Goal: Communication & Community: Answer question/provide support

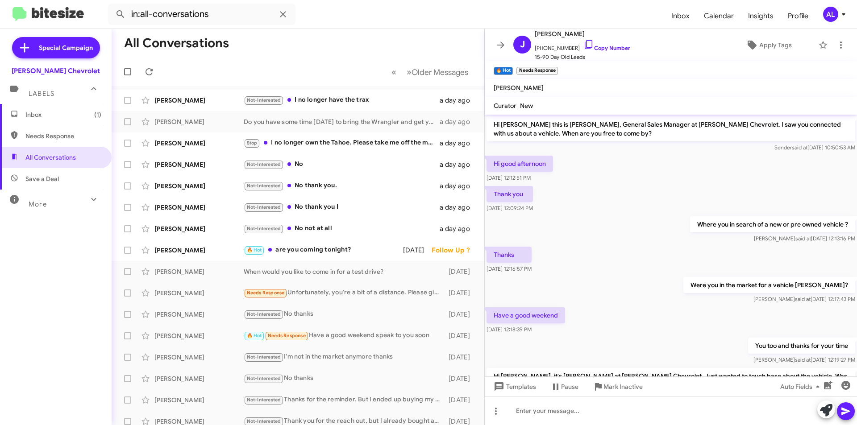
scroll to position [61, 0]
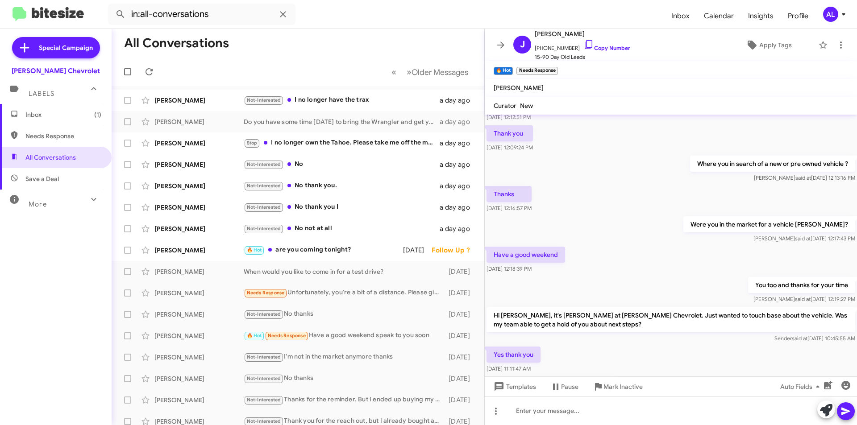
click at [55, 112] on span "Inbox (1)" at bounding box center [63, 114] width 76 height 9
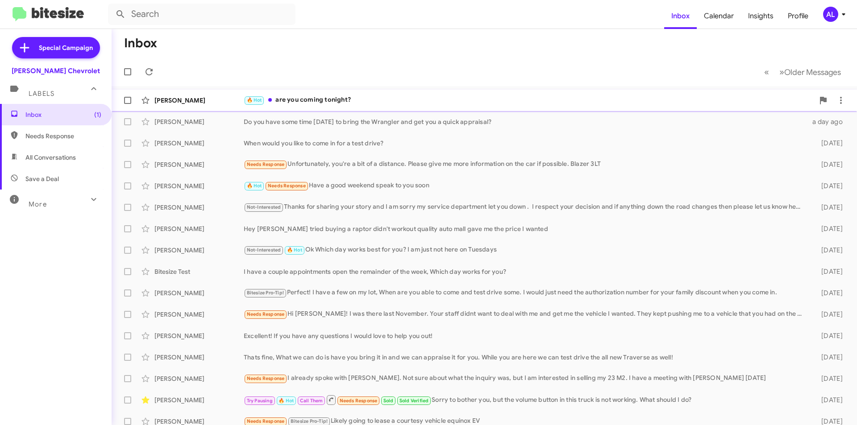
click at [324, 98] on div "🔥 Hot are you coming tonight?" at bounding box center [529, 100] width 570 height 10
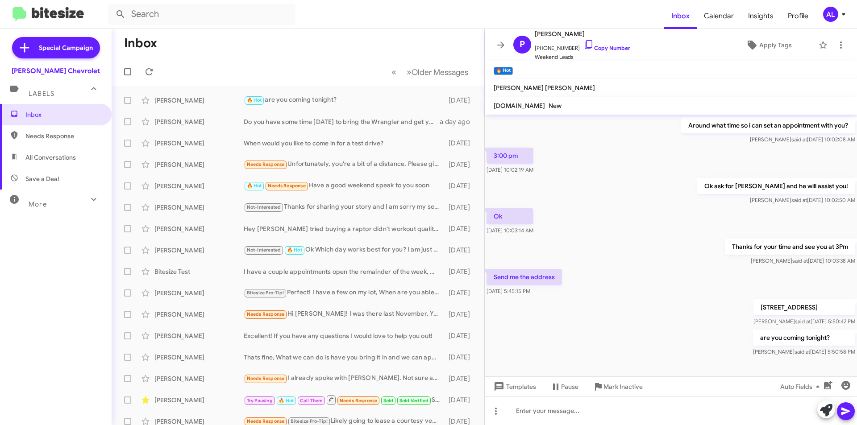
scroll to position [105, 0]
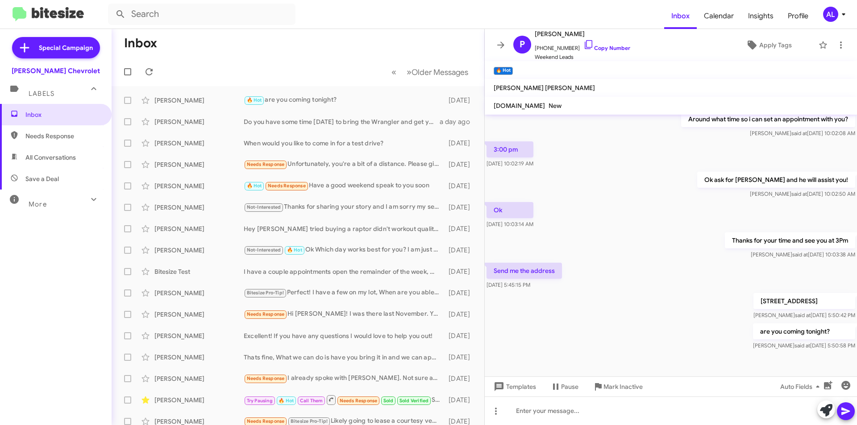
click at [61, 159] on span "All Conversations" at bounding box center [50, 157] width 50 height 9
type input "in:all-conversations"
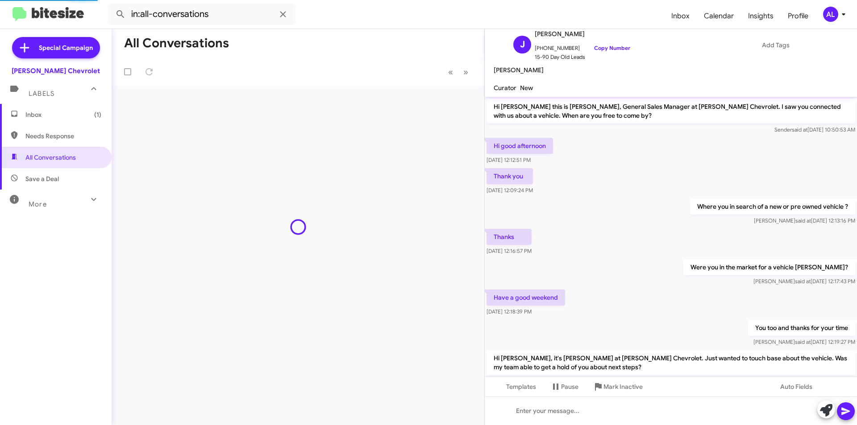
scroll to position [96, 0]
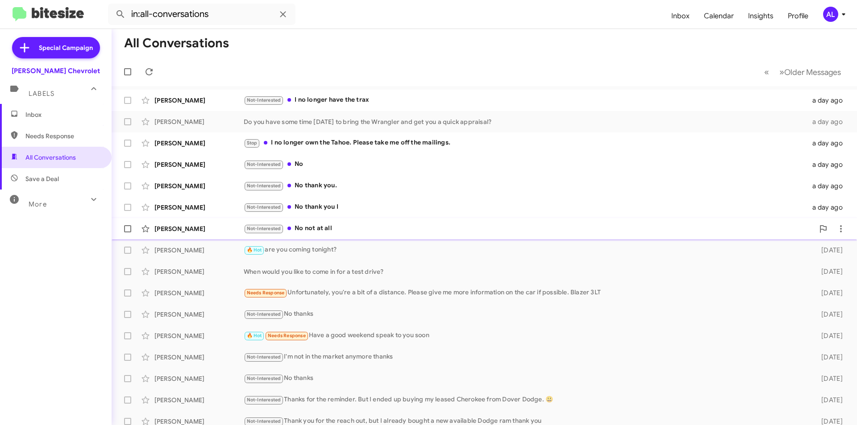
click at [386, 228] on div "Not-Interested No not at all" at bounding box center [529, 229] width 570 height 10
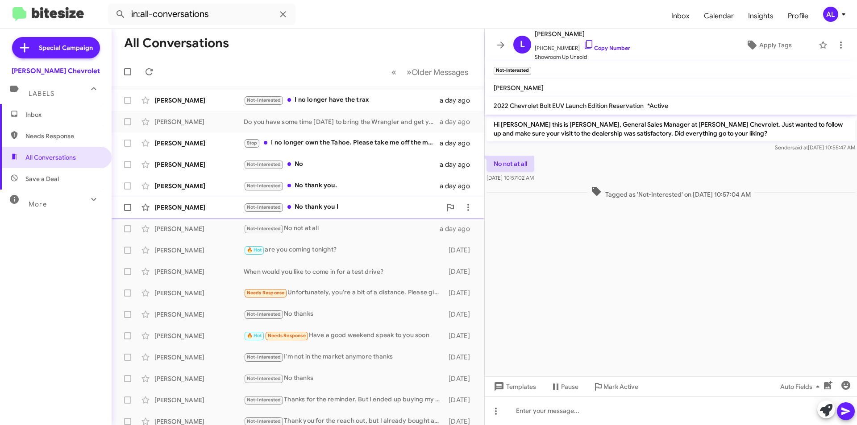
click at [375, 209] on div "Not-Interested No thank you I" at bounding box center [343, 207] width 198 height 10
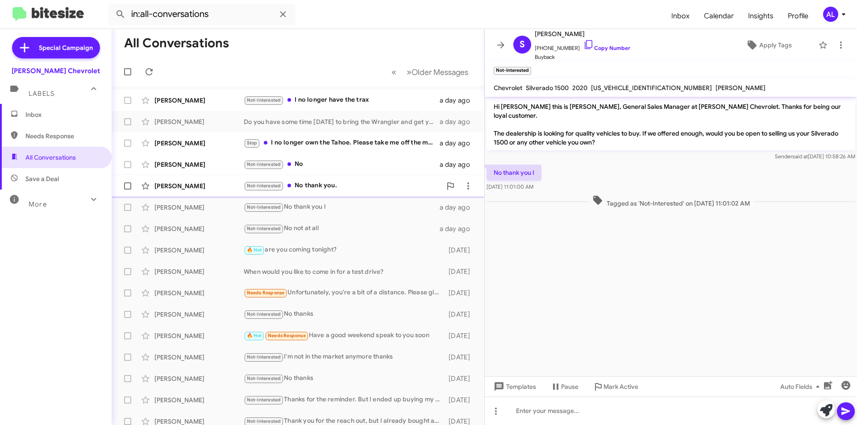
click at [353, 190] on div "Not-Interested No thank you." at bounding box center [343, 186] width 198 height 10
click at [295, 169] on div "Not-Interested No" at bounding box center [343, 164] width 198 height 10
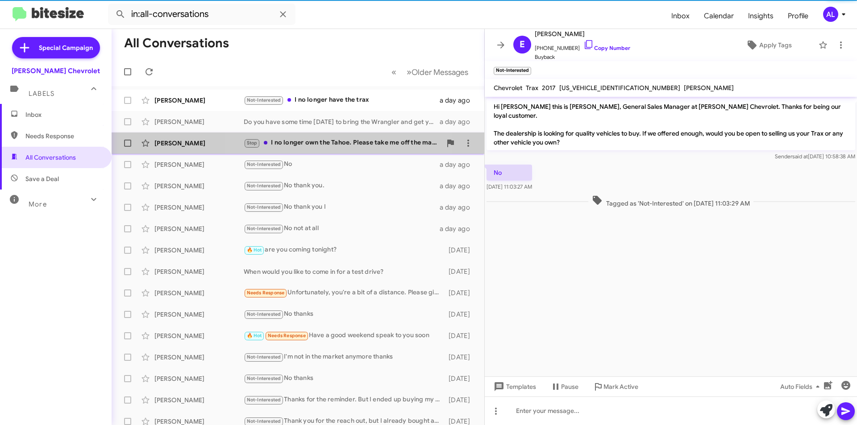
click at [320, 144] on div "Stop I no longer own the Tahoe. Please take me off the mailings." at bounding box center [343, 143] width 198 height 10
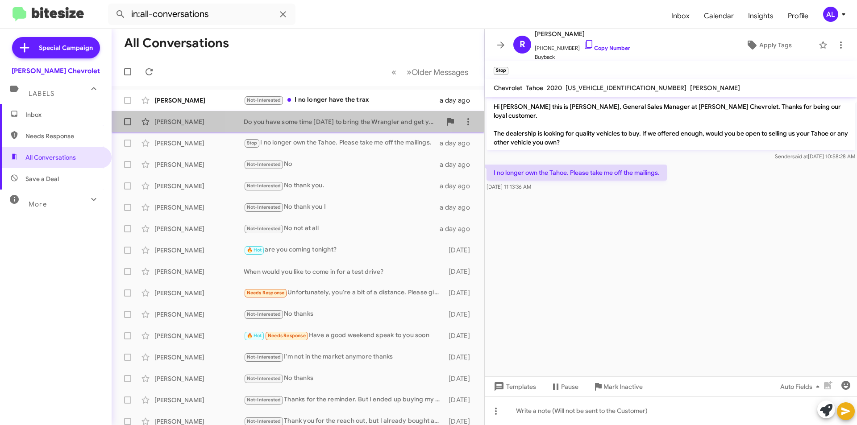
click at [322, 123] on div "Do you have some time [DATE] to bring the Wrangler and get you a quick appraisa…" at bounding box center [343, 121] width 198 height 9
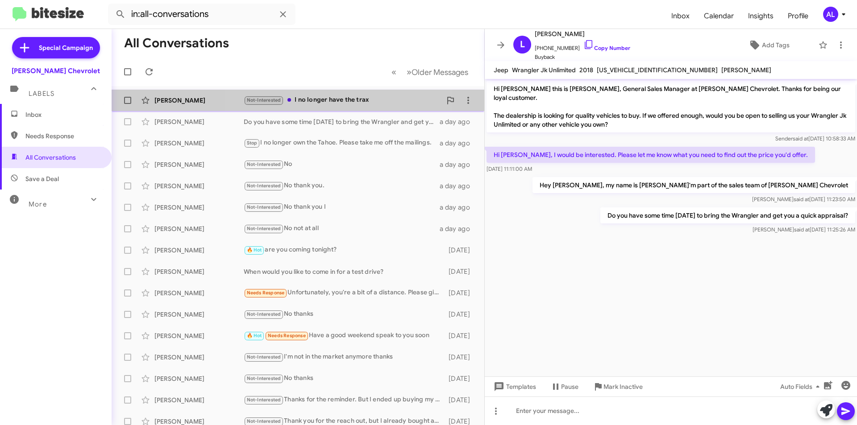
click at [328, 99] on div "Not-Interested I no longer have the trax" at bounding box center [343, 100] width 198 height 10
